Goal: Transaction & Acquisition: Purchase product/service

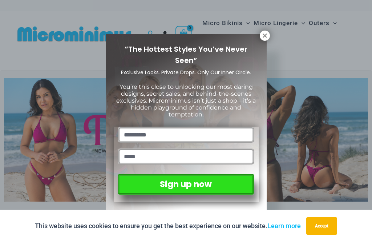
click at [263, 39] on icon at bounding box center [265, 35] width 7 height 7
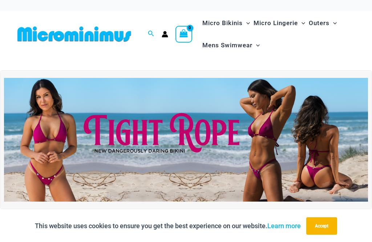
click at [115, 37] on img at bounding box center [75, 34] width 120 height 16
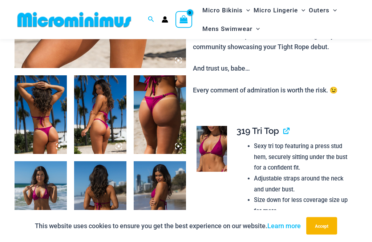
scroll to position [252, 0]
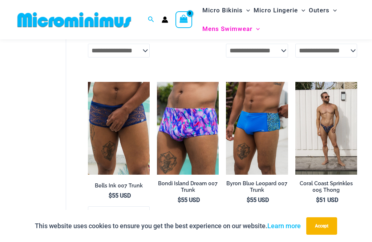
scroll to position [1112, 0]
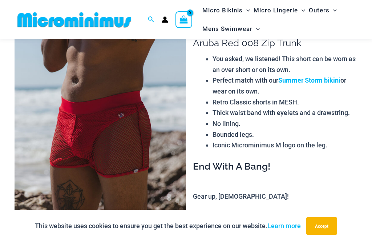
scroll to position [93, 0]
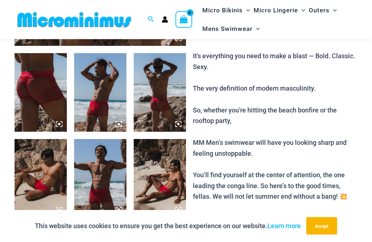
click at [161, 113] on img at bounding box center [160, 92] width 52 height 79
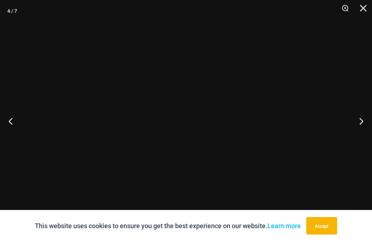
scroll to position [272, 0]
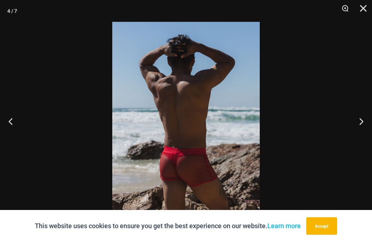
click at [358, 133] on button "Next" at bounding box center [358, 121] width 27 height 36
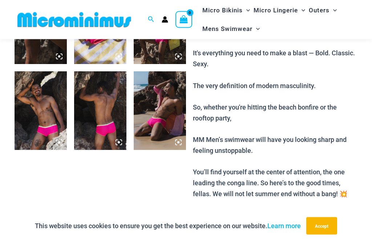
scroll to position [341, 0]
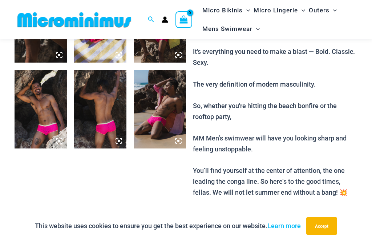
click at [160, 123] on img at bounding box center [160, 109] width 52 height 79
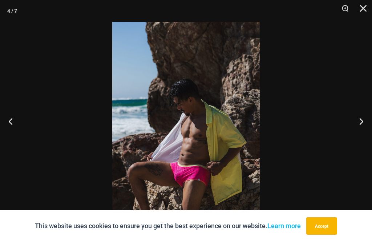
click at [358, 18] on button "Close" at bounding box center [361, 11] width 18 height 22
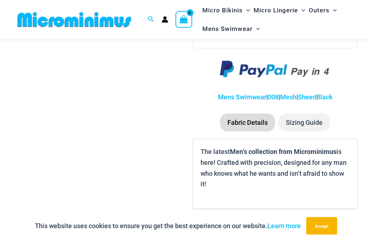
scroll to position [581, 0]
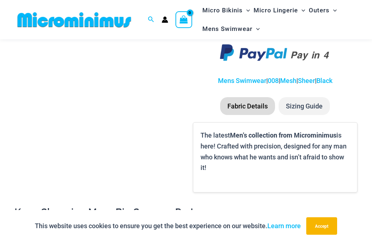
click at [306, 100] on li "Sizing Guide" at bounding box center [304, 106] width 51 height 18
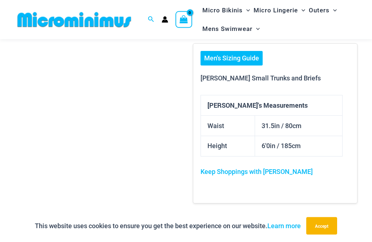
scroll to position [662, 0]
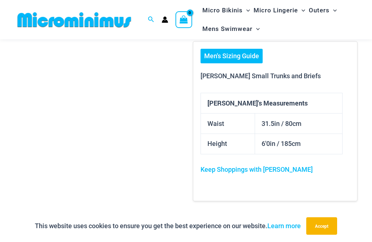
click at [254, 51] on link "Men's Sizing Guide" at bounding box center [232, 56] width 62 height 15
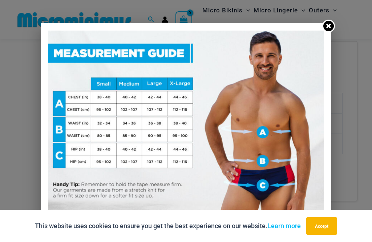
click at [328, 28] on icon at bounding box center [328, 26] width 5 height 5
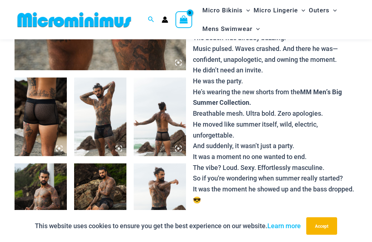
scroll to position [249, 0]
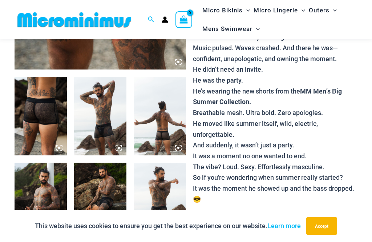
click at [33, 115] on img at bounding box center [41, 116] width 52 height 79
